Goal: Task Accomplishment & Management: Complete application form

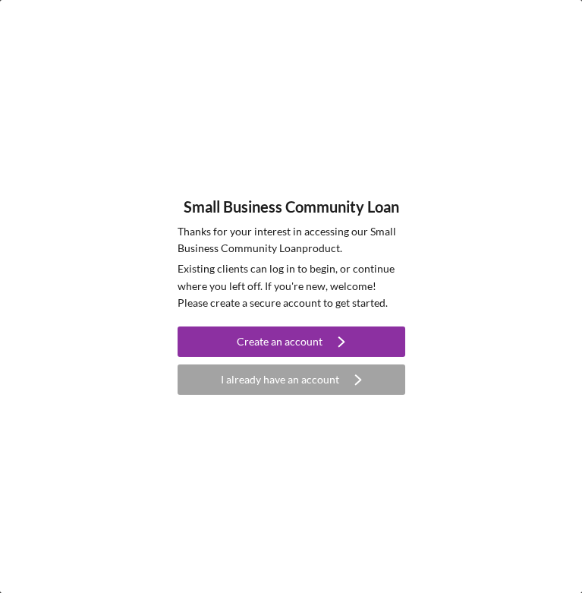
click at [339, 371] on icon "Icon/Navigate" at bounding box center [358, 380] width 38 height 38
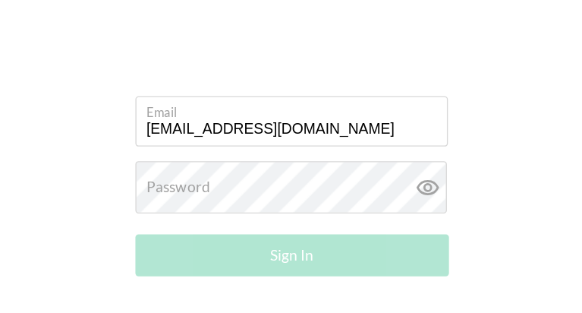
type input "[EMAIL_ADDRESS][DOMAIN_NAME]"
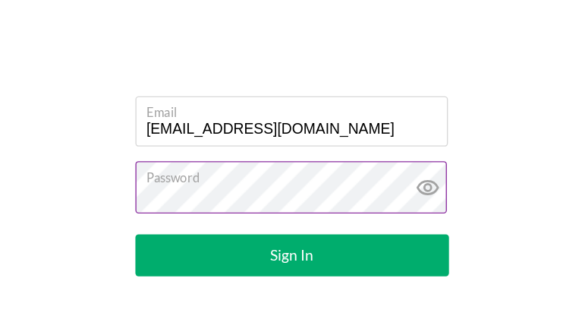
click at [386, 134] on icon at bounding box center [390, 136] width 38 height 38
click at [377, 187] on button "Sign In" at bounding box center [292, 185] width 228 height 30
click at [346, 180] on button "Sign In" at bounding box center [292, 185] width 228 height 30
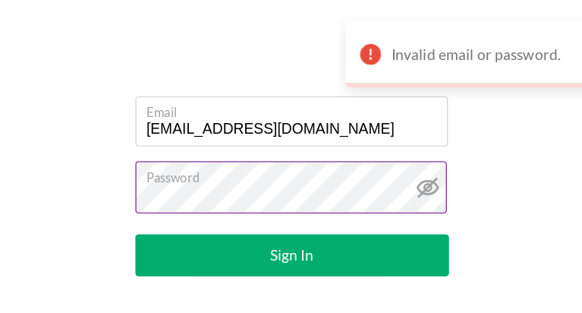
click at [355, 184] on button "Sign In" at bounding box center [292, 185] width 228 height 30
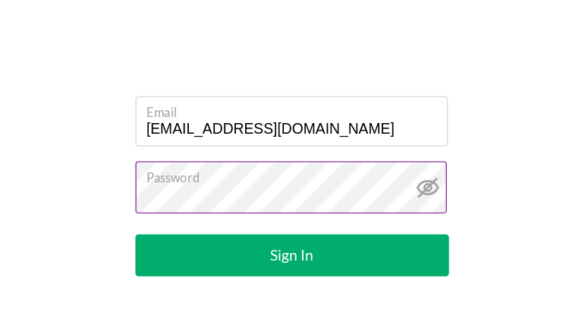
click at [373, 184] on button "Sign In" at bounding box center [292, 185] width 228 height 30
